Goal: Task Accomplishment & Management: Use online tool/utility

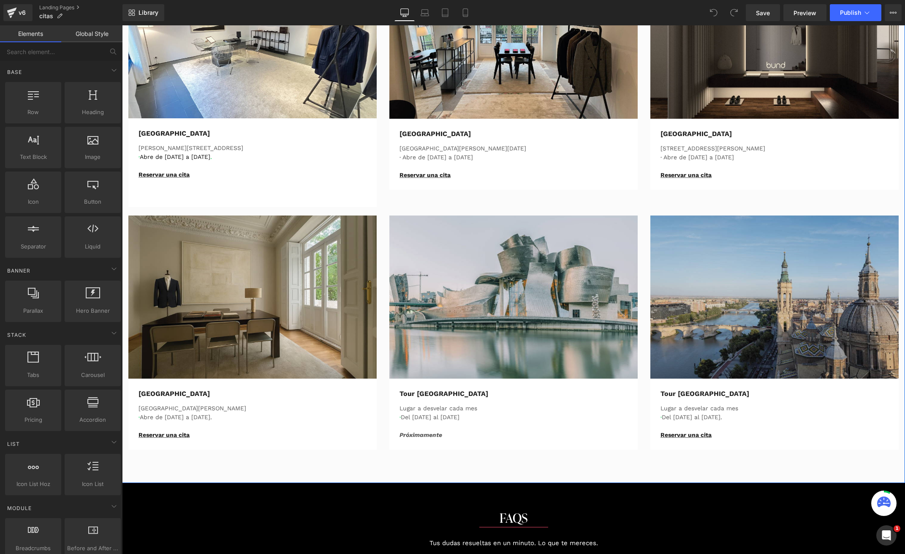
scroll to position [459, 0]
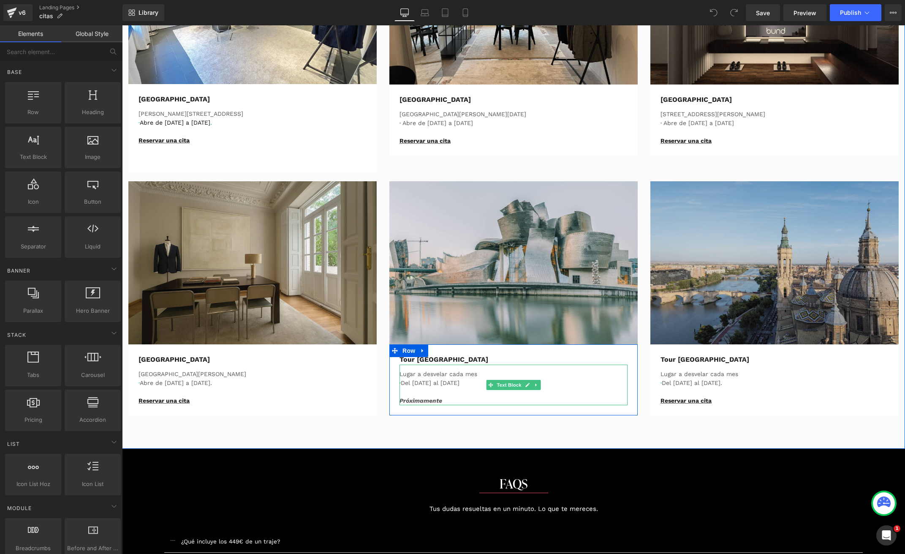
click at [443, 381] on p "· Del [DATE] al [DATE]" at bounding box center [514, 383] width 228 height 9
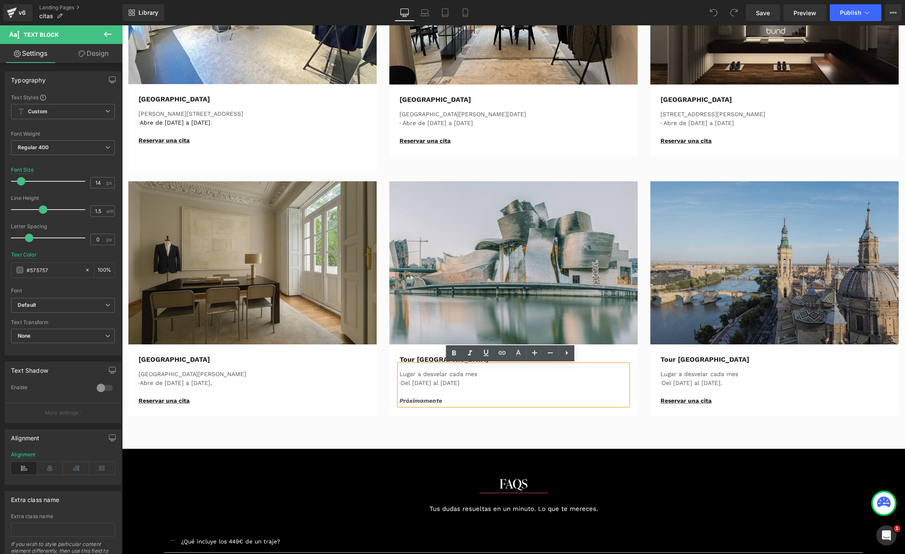
click at [421, 396] on p "Próximamente" at bounding box center [514, 400] width 228 height 9
click at [426, 402] on icon "Próximamente" at bounding box center [421, 400] width 43 height 7
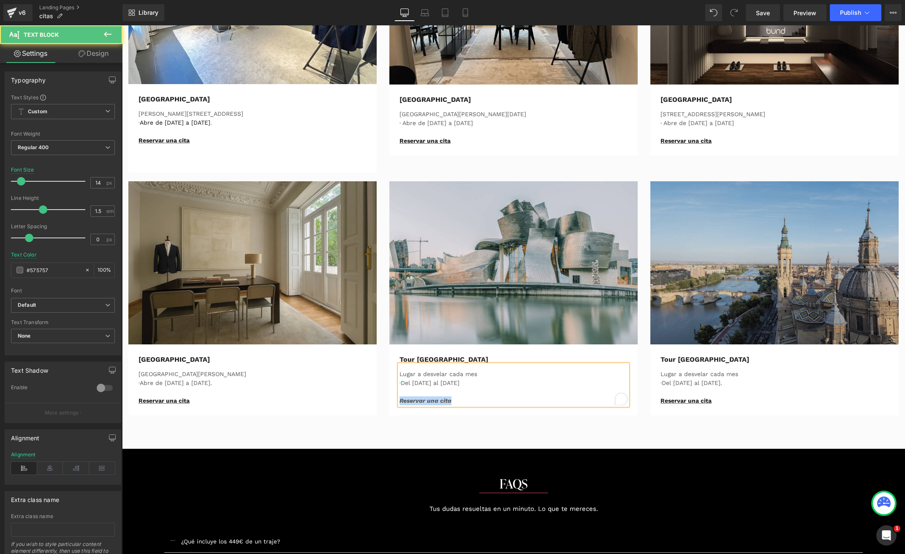
drag, startPoint x: 452, startPoint y: 400, endPoint x: 392, endPoint y: 403, distance: 59.6
click at [393, 403] on div "Tour Bilbao Text Block Lugar a desvelar cada mes · Del [DATE] al [DATE] Reserva…" at bounding box center [513, 379] width 241 height 51
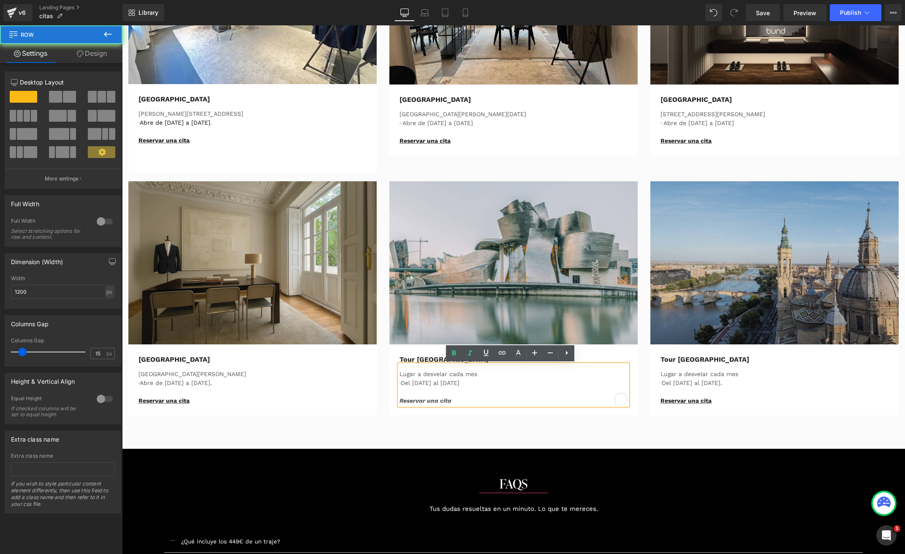
click at [393, 403] on div "Tour Bilbao Text Block Lugar a desvelar cada mes · Del [DATE] al [DATE] Reserva…" at bounding box center [513, 379] width 241 height 51
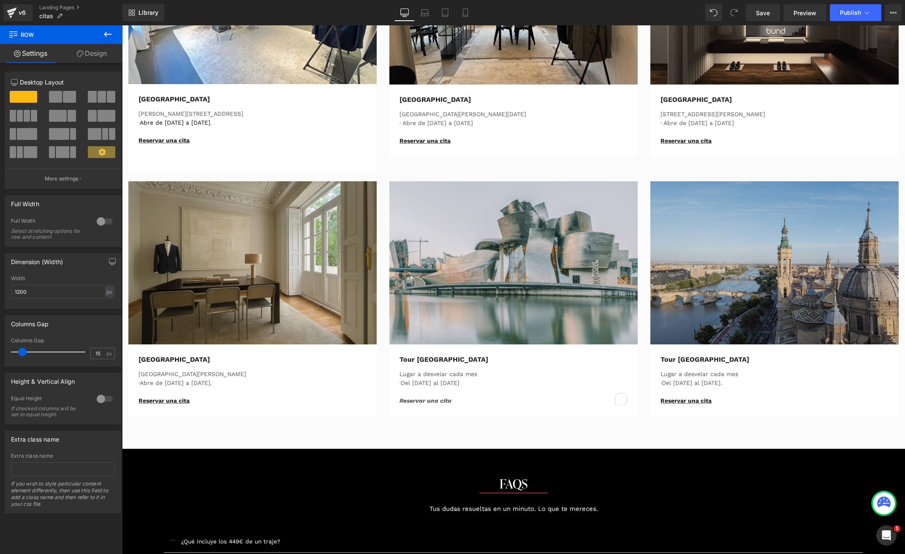
click at [452, 398] on p "Reservar una cita" at bounding box center [514, 400] width 228 height 9
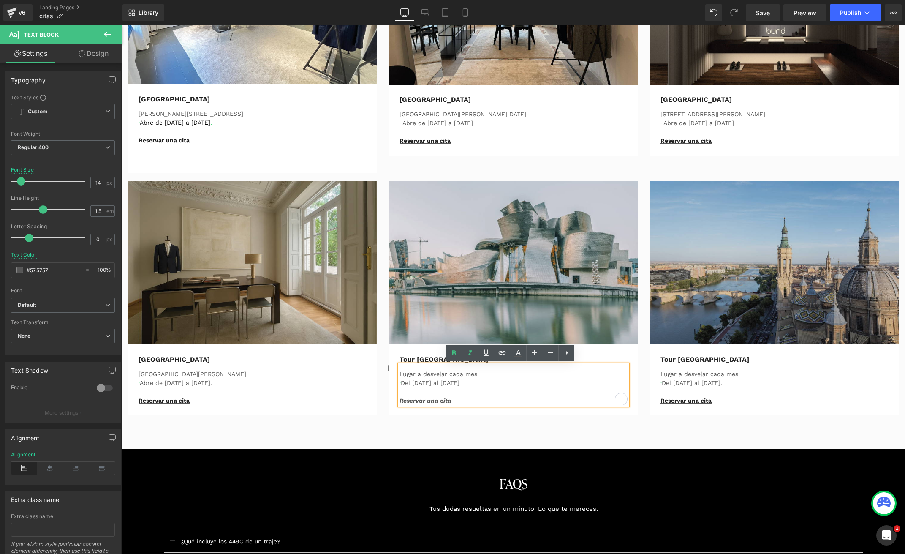
drag, startPoint x: 448, startPoint y: 400, endPoint x: 395, endPoint y: 400, distance: 53.2
click at [400, 400] on div "Lugar a desvelar cada mes · Del [DATE] al [DATE] Reservar una cita" at bounding box center [514, 385] width 228 height 41
drag, startPoint x: 398, startPoint y: 400, endPoint x: 458, endPoint y: 400, distance: 60.4
click at [458, 400] on p "Reservar una cita" at bounding box center [514, 400] width 228 height 9
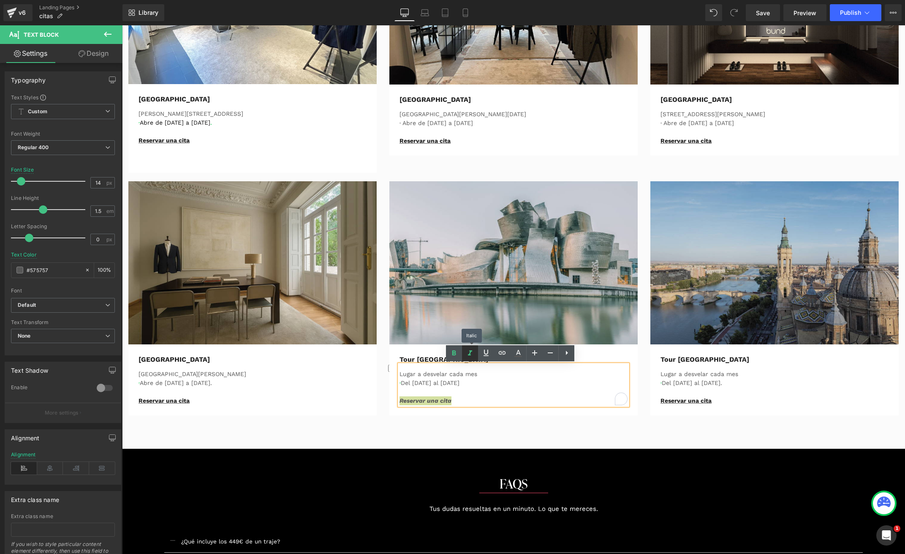
click at [477, 349] on link at bounding box center [470, 353] width 16 height 16
click at [490, 352] on icon at bounding box center [486, 353] width 10 height 10
click at [311, 430] on div "TheBundClub's Heading Row No tenemos tiendas, tenemos TheBundClub , el lugar má…" at bounding box center [513, 32] width 783 height 834
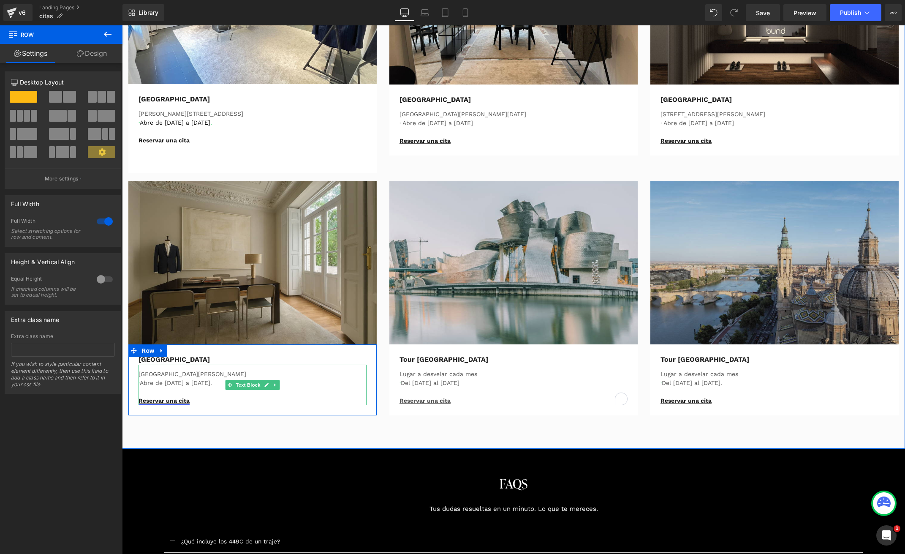
click at [166, 399] on link "Reservar una cita" at bounding box center [164, 400] width 51 height 7
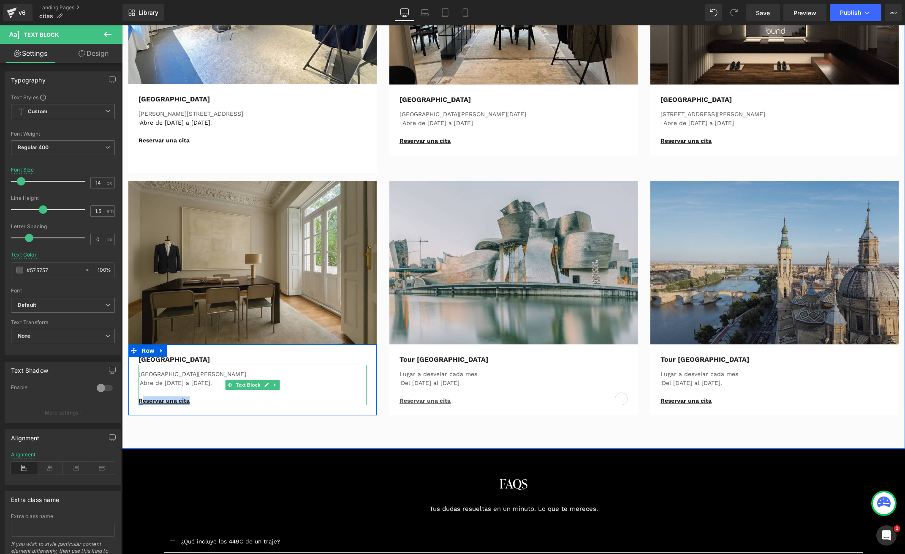
drag, startPoint x: 195, startPoint y: 399, endPoint x: 138, endPoint y: 402, distance: 57.1
click at [139, 402] on p "Reservar una cita" at bounding box center [253, 400] width 228 height 9
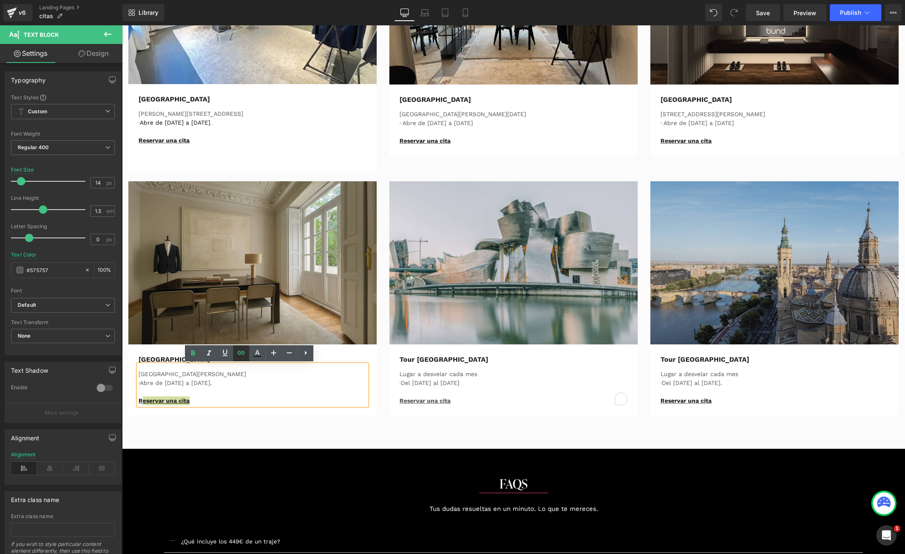
click at [241, 354] on icon at bounding box center [241, 353] width 10 height 10
click at [227, 416] on input "[URL][DOMAIN_NAME]" at bounding box center [197, 418] width 130 height 21
drag, startPoint x: 224, startPoint y: 417, endPoint x: 229, endPoint y: 417, distance: 5.1
click at [229, 417] on input "[URL][DOMAIN_NAME]" at bounding box center [197, 418] width 130 height 21
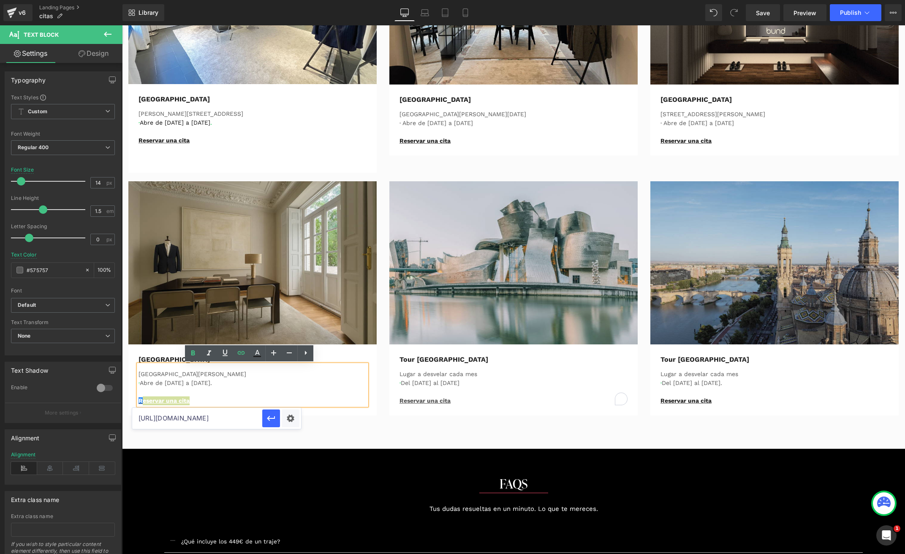
click at [202, 415] on input "[URL][DOMAIN_NAME]" at bounding box center [197, 418] width 130 height 21
drag, startPoint x: 186, startPoint y: 411, endPoint x: 292, endPoint y: 419, distance: 106.7
click at [292, 419] on div "[URL][DOMAIN_NAME]" at bounding box center [216, 418] width 169 height 21
click at [227, 417] on input "[URL][DOMAIN_NAME]" at bounding box center [197, 418] width 130 height 21
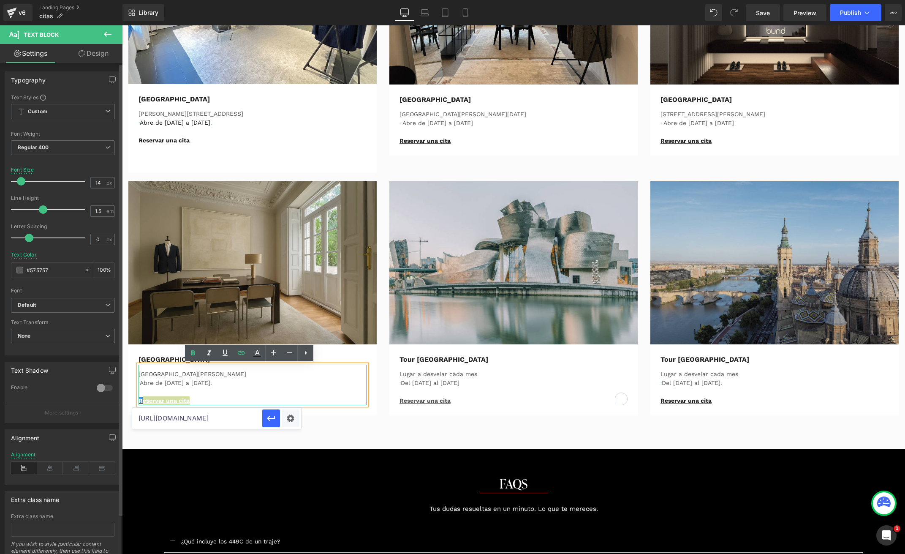
drag, startPoint x: 255, startPoint y: 417, endPoint x: 38, endPoint y: 406, distance: 217.5
click at [38, 0] on div "You are previewing how the will restyle your page. You can not edit Elements in…" at bounding box center [452, 0] width 905 height 0
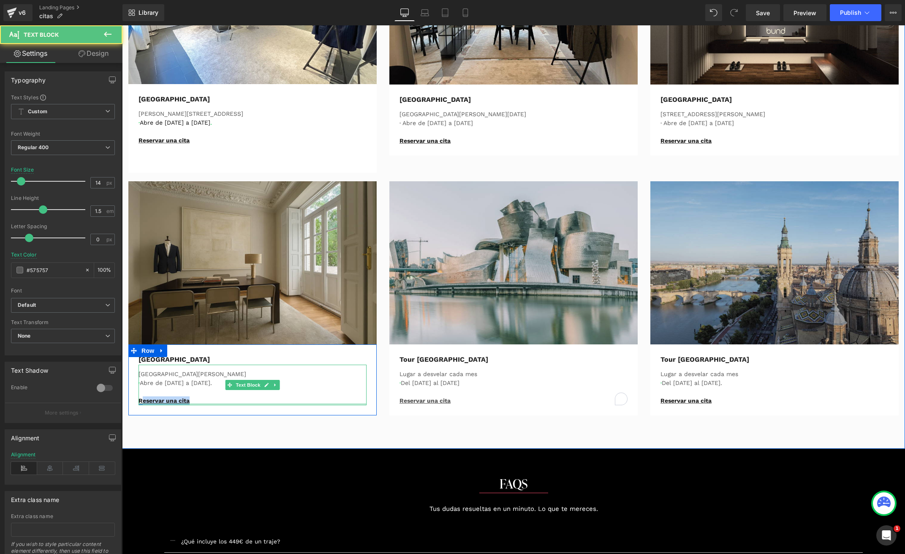
click at [175, 402] on link "Reservar una cita" at bounding box center [164, 400] width 51 height 7
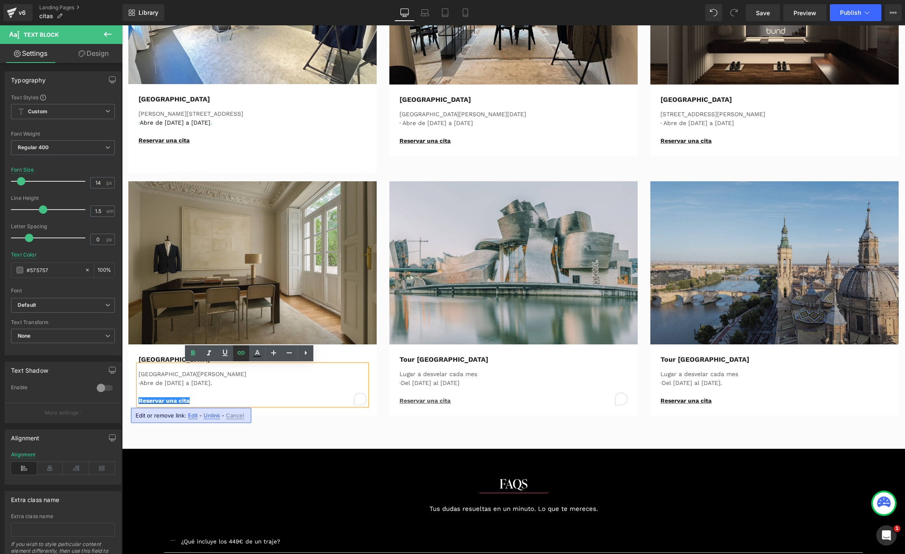
click at [242, 352] on icon at bounding box center [241, 352] width 7 height 3
click at [200, 421] on input "[URL][DOMAIN_NAME]" at bounding box center [197, 418] width 130 height 21
click at [452, 382] on p "· Del [DATE] al [DATE]" at bounding box center [514, 383] width 228 height 9
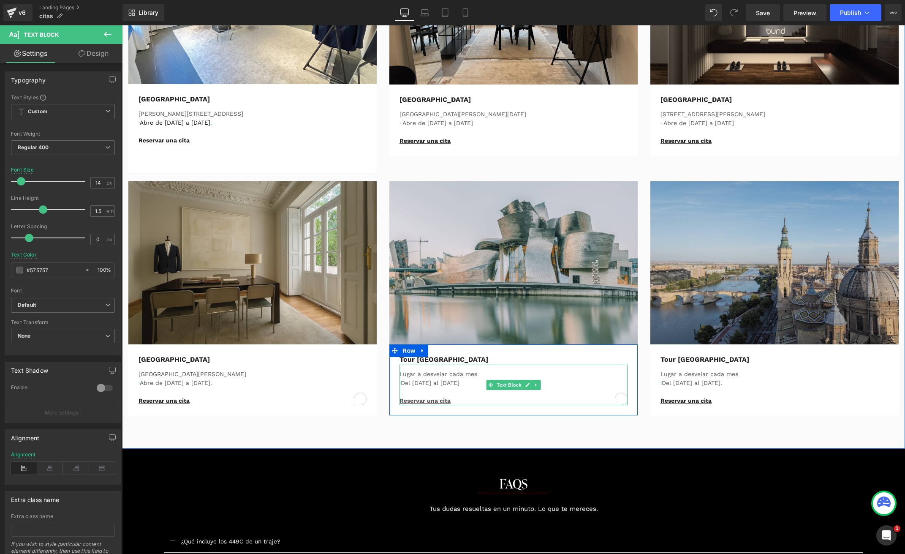
click at [445, 401] on u "Reservar una cita" at bounding box center [425, 400] width 51 height 7
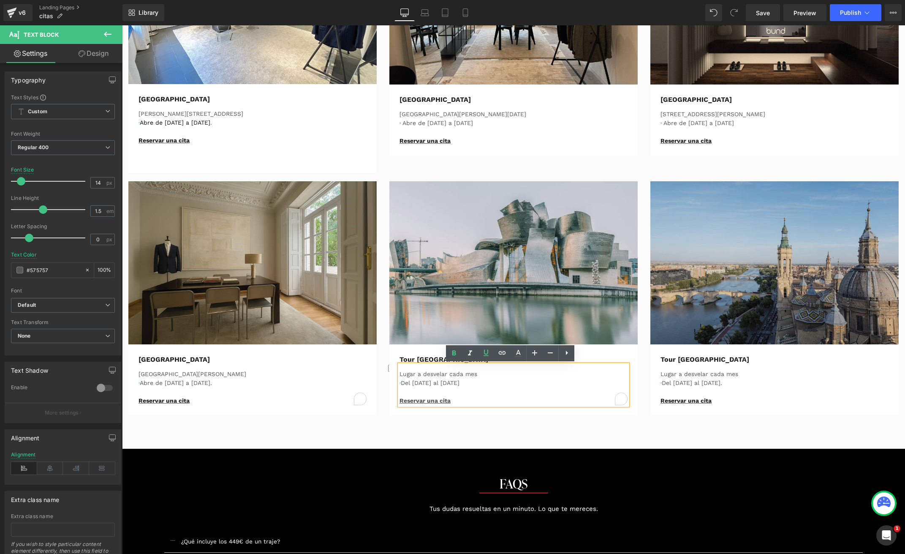
drag, startPoint x: 463, startPoint y: 400, endPoint x: 394, endPoint y: 398, distance: 68.5
click at [400, 398] on div "Lugar a desvelar cada mes · Del [DATE] al [DATE] Reservar una cita" at bounding box center [514, 385] width 228 height 41
click at [400, 400] on div "Lugar a desvelar cada mes · Del [DATE] al [DATE] Reservar una cita" at bounding box center [514, 385] width 228 height 41
click at [501, 350] on icon at bounding box center [502, 353] width 10 height 10
click at [485, 406] on input "text" at bounding box center [458, 409] width 130 height 21
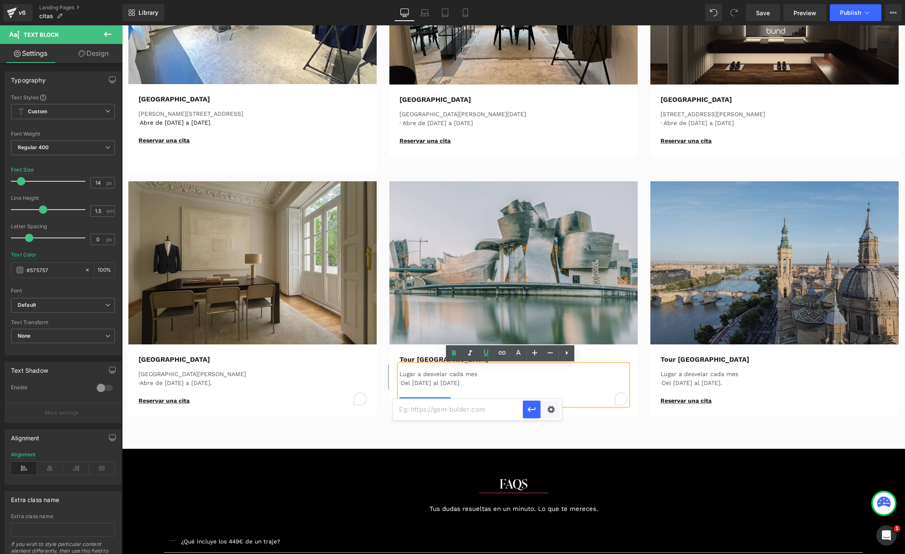
paste input "[URL][DOMAIN_NAME]"
type input "[URL][DOMAIN_NAME]"
click at [532, 408] on icon "button" at bounding box center [532, 409] width 10 height 10
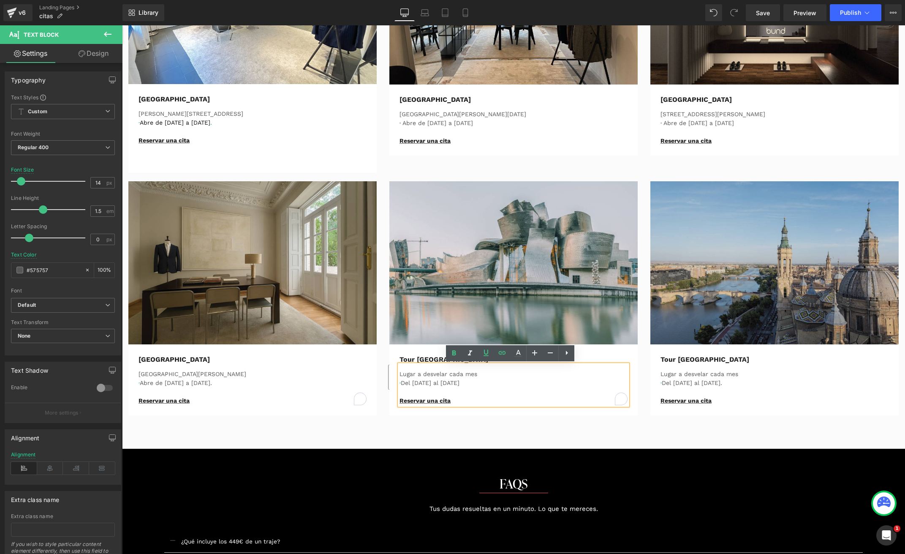
click at [460, 425] on div "TheBundClub's Heading Row No tenemos tiendas, tenemos TheBundClub , el lugar má…" at bounding box center [513, 32] width 783 height 834
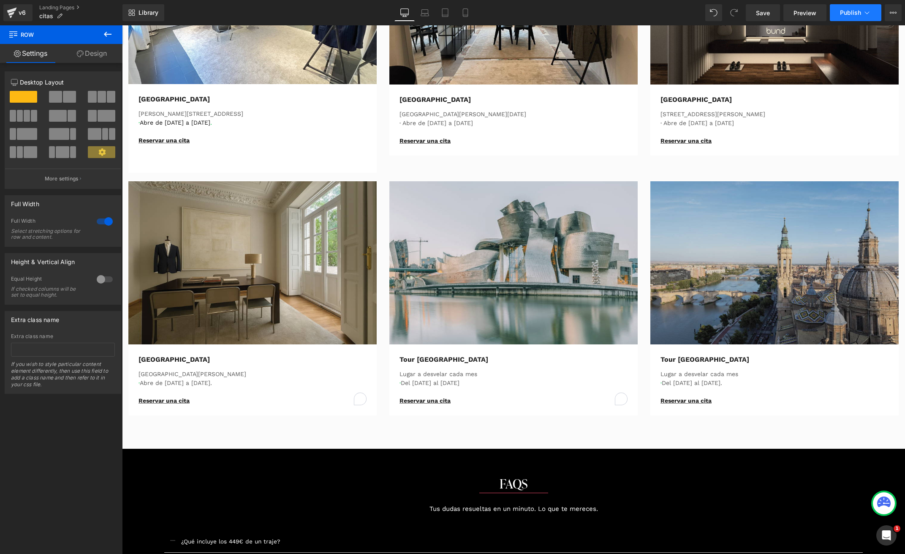
click at [852, 17] on button "Publish" at bounding box center [856, 12] width 52 height 17
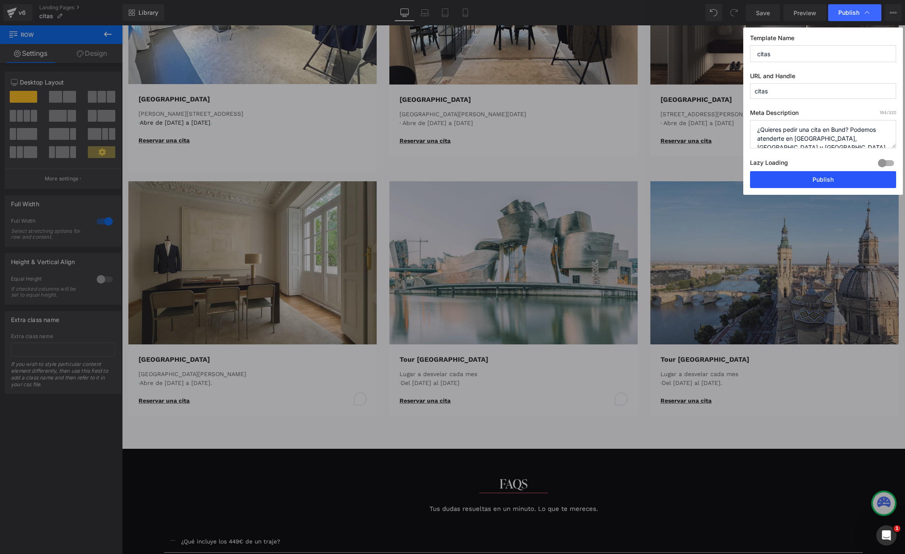
click at [798, 180] on button "Publish" at bounding box center [823, 179] width 146 height 17
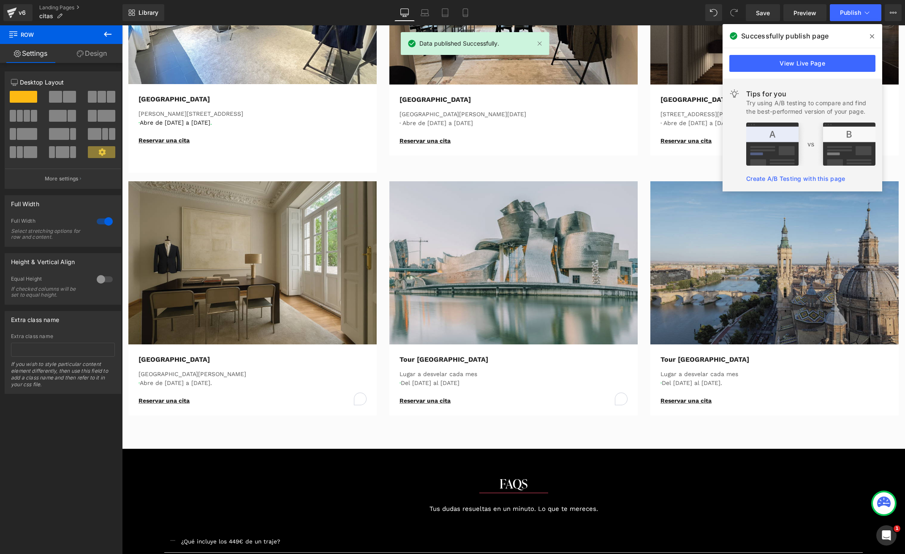
click at [871, 33] on icon at bounding box center [872, 36] width 4 height 7
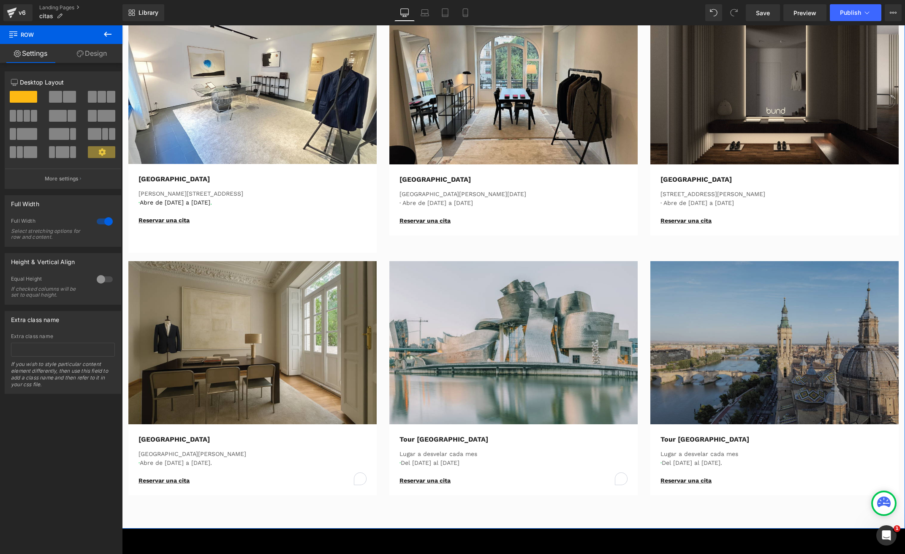
scroll to position [437, 0]
